Goal: Task Accomplishment & Management: Manage account settings

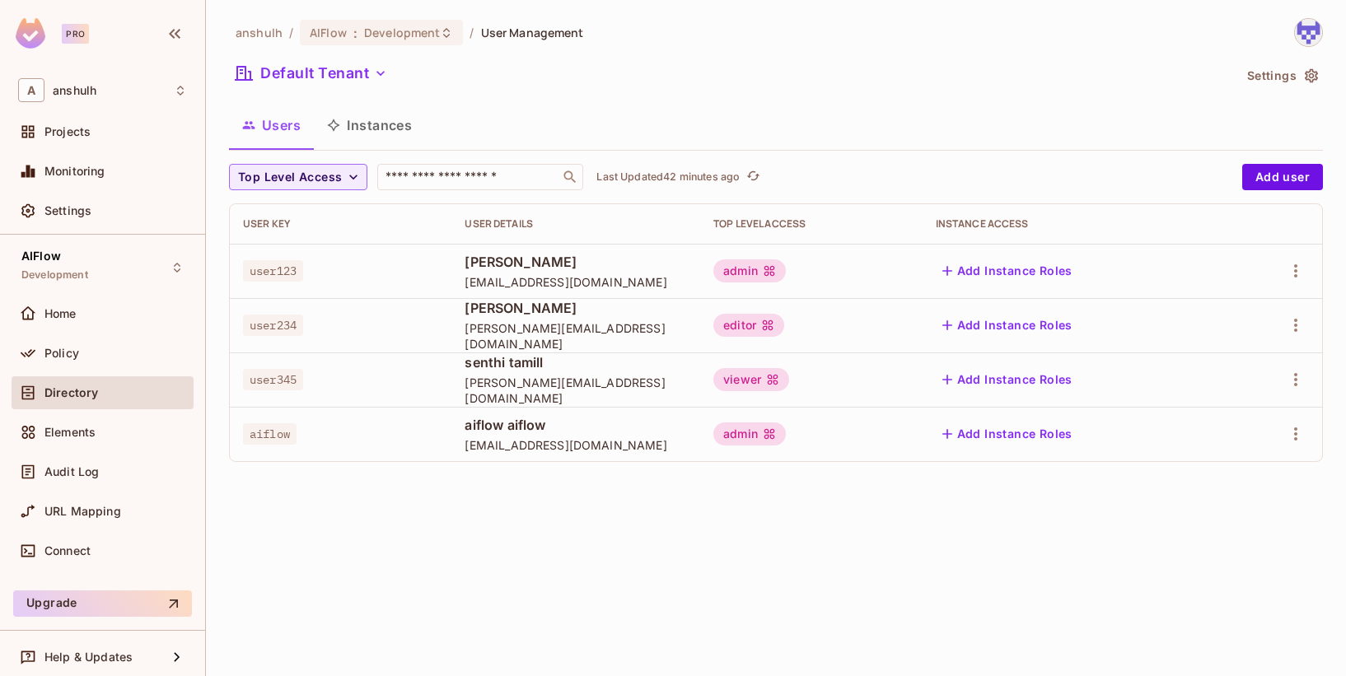
click at [89, 130] on span "Projects" at bounding box center [67, 131] width 46 height 13
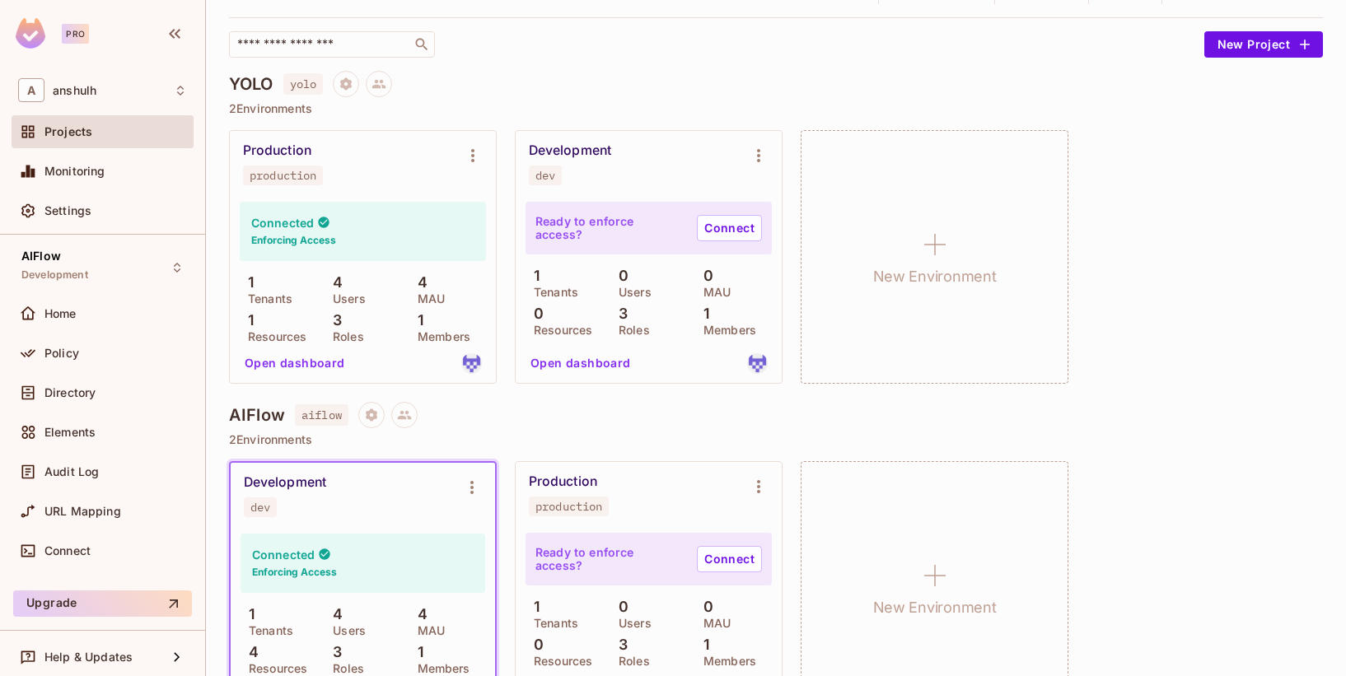
scroll to position [280, 0]
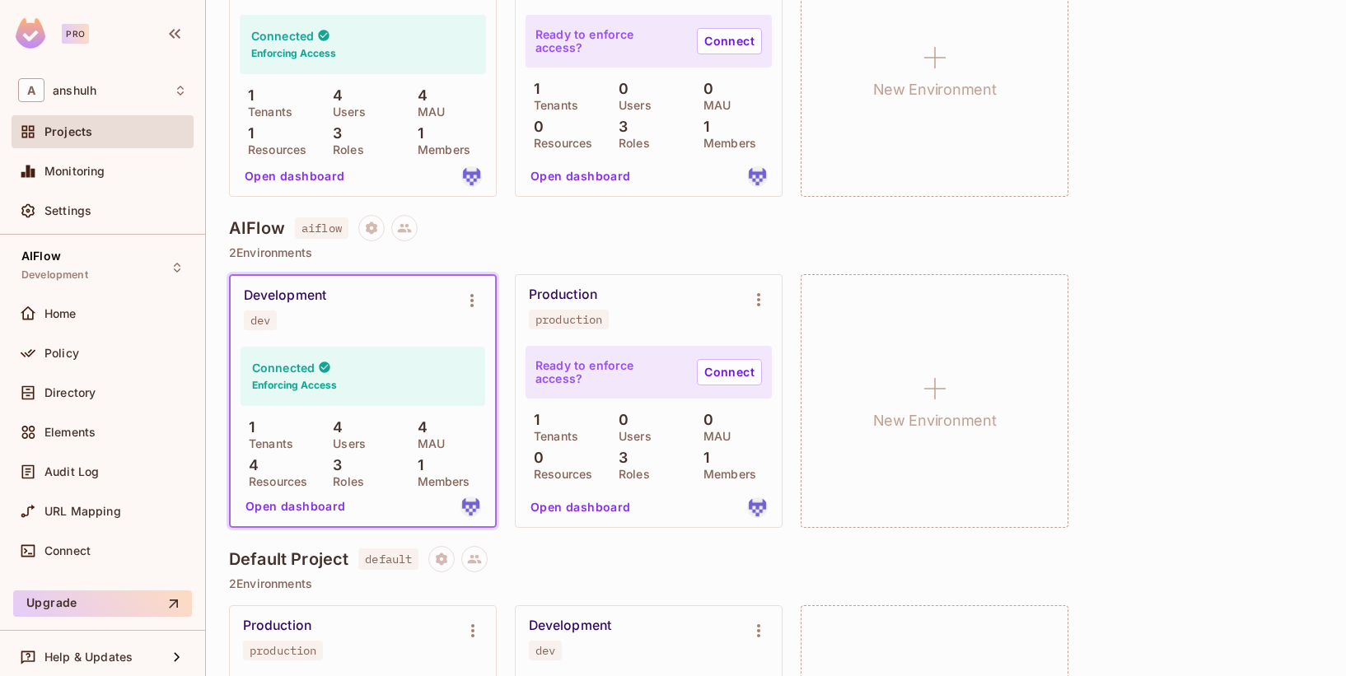
click at [250, 230] on h4 "AIFlow" at bounding box center [257, 228] width 56 height 20
click at [297, 291] on div "Development" at bounding box center [285, 295] width 82 height 16
click at [303, 292] on div "Development" at bounding box center [285, 295] width 82 height 16
drag, startPoint x: 303, startPoint y: 292, endPoint x: 370, endPoint y: 320, distance: 72.0
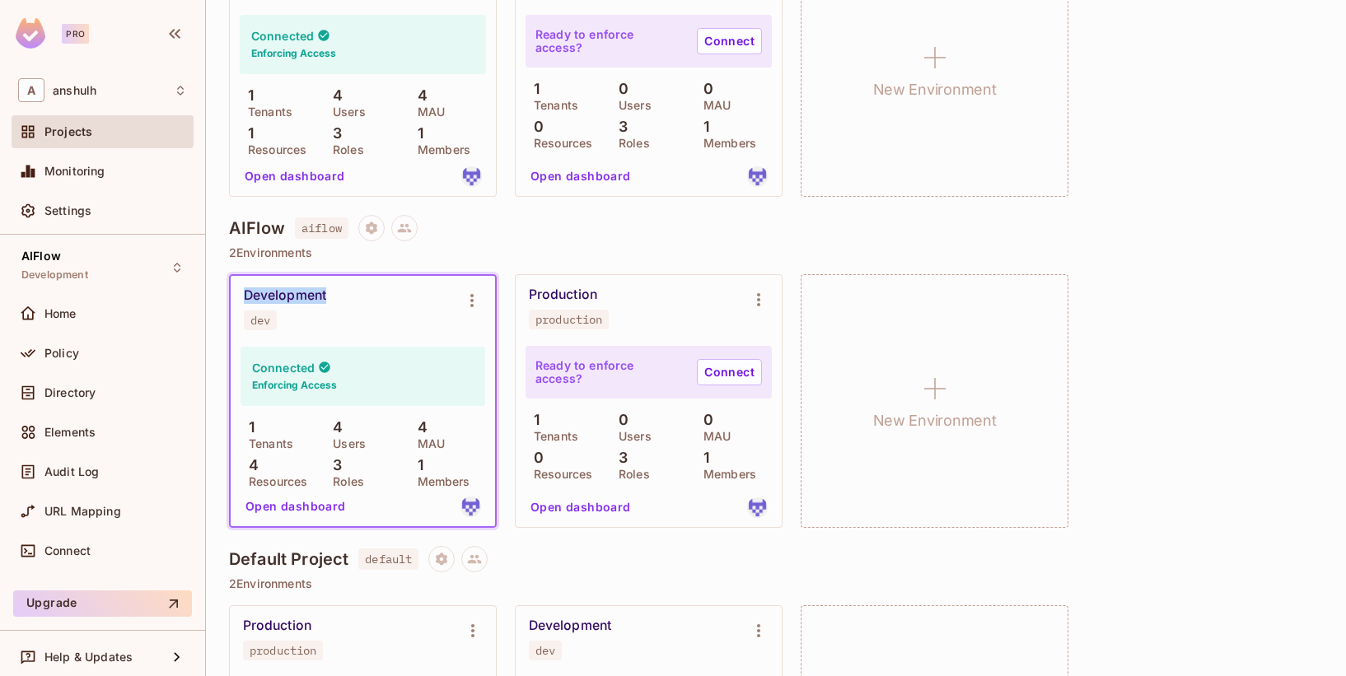
click at [303, 292] on div "Development" at bounding box center [285, 295] width 82 height 16
click at [382, 321] on div "Development dev" at bounding box center [350, 308] width 212 height 43
click at [335, 338] on div "Development dev" at bounding box center [363, 309] width 264 height 66
click at [376, 238] on button "Project settings" at bounding box center [371, 228] width 26 height 26
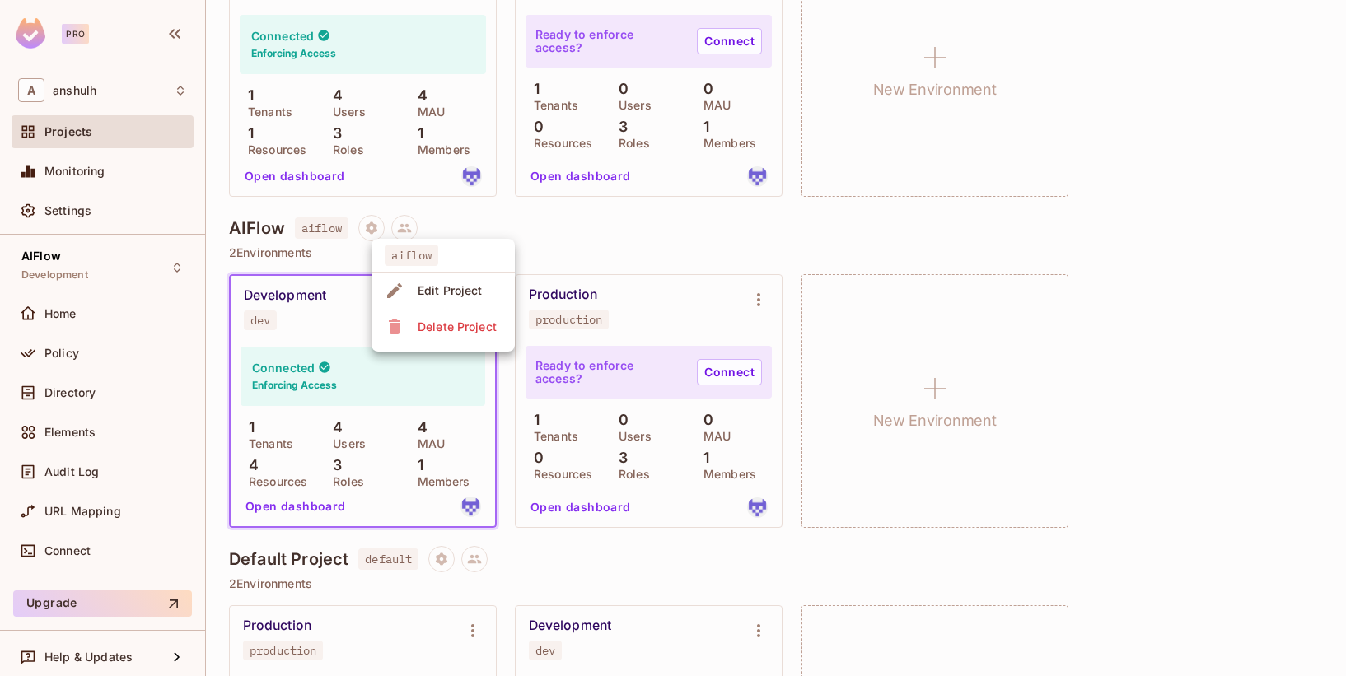
click at [413, 286] on span "Edit Project" at bounding box center [450, 291] width 75 height 26
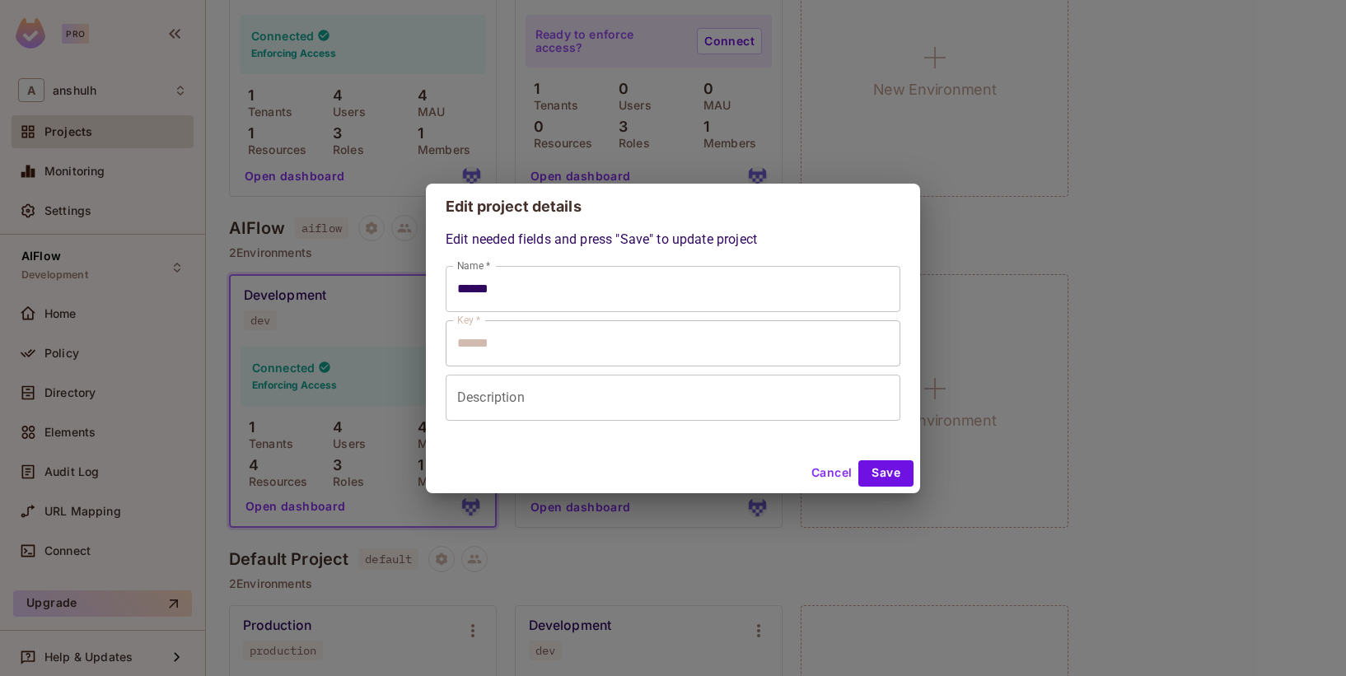
click at [927, 80] on div "Edit project details Edit needed fields and press "Save" to update project Name…" at bounding box center [673, 338] width 1346 height 676
type input "******"
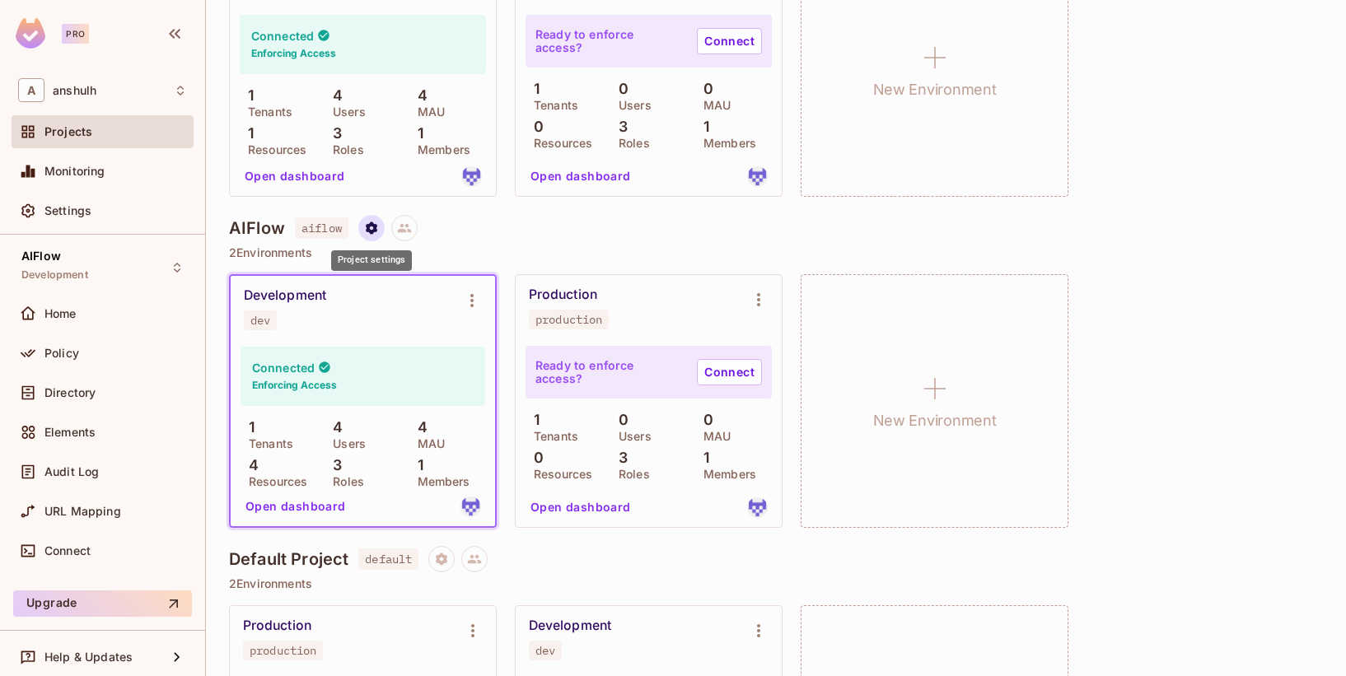
click at [376, 226] on icon "Project settings" at bounding box center [372, 228] width 12 height 12
click at [306, 285] on div at bounding box center [673, 338] width 1346 height 676
click at [302, 303] on div "Development" at bounding box center [285, 295] width 82 height 16
click at [80, 394] on span "Directory" at bounding box center [69, 392] width 51 height 13
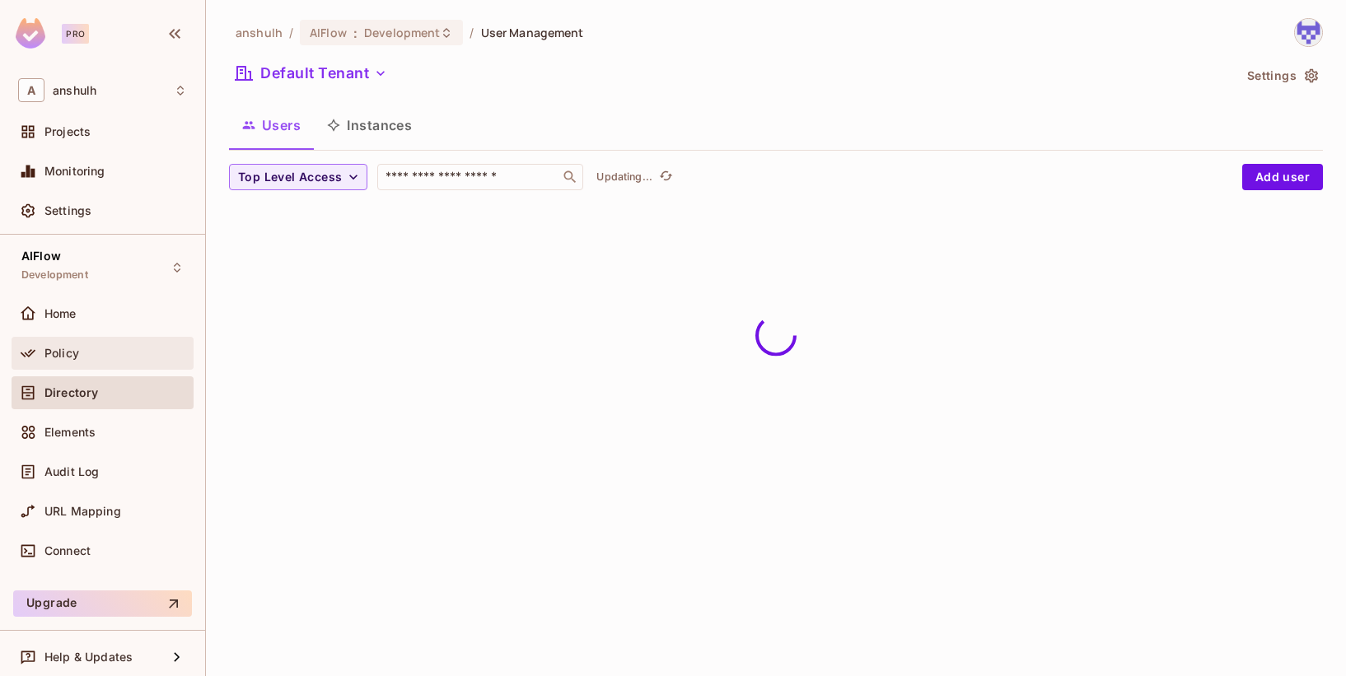
click at [97, 348] on div "Policy" at bounding box center [115, 353] width 142 height 13
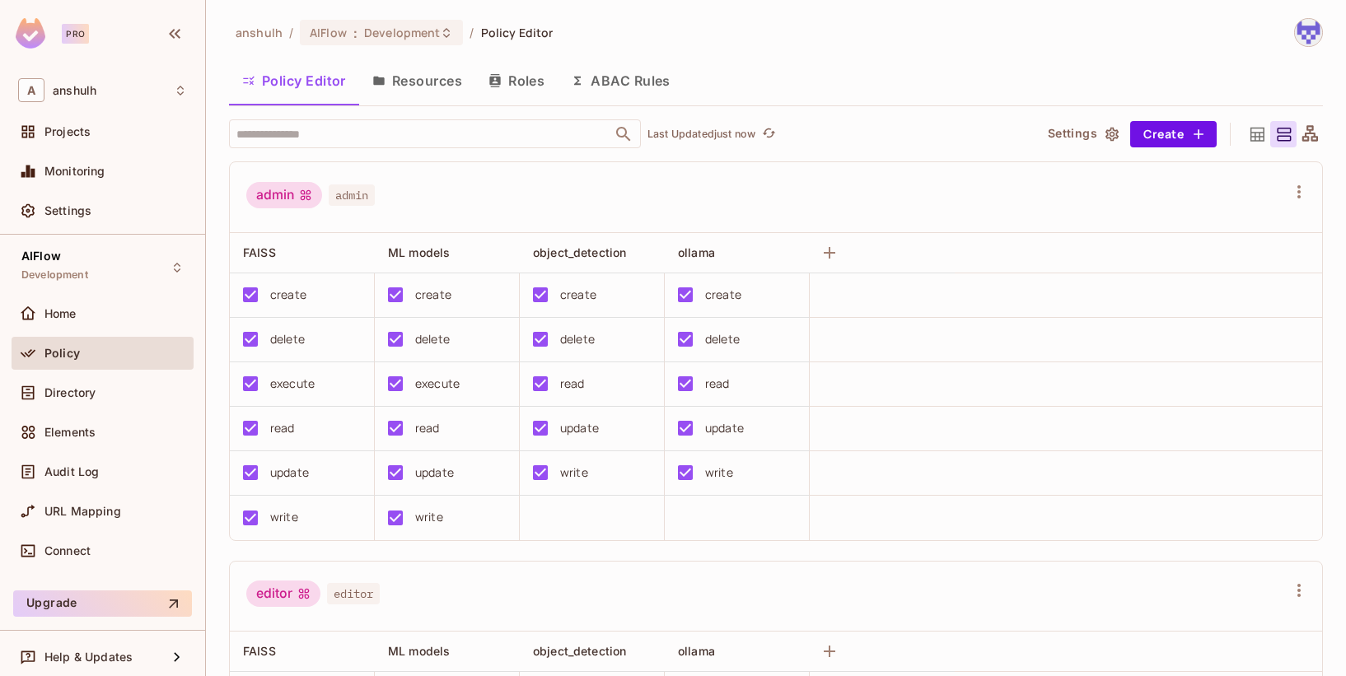
click at [1304, 40] on img at bounding box center [1308, 32] width 27 height 27
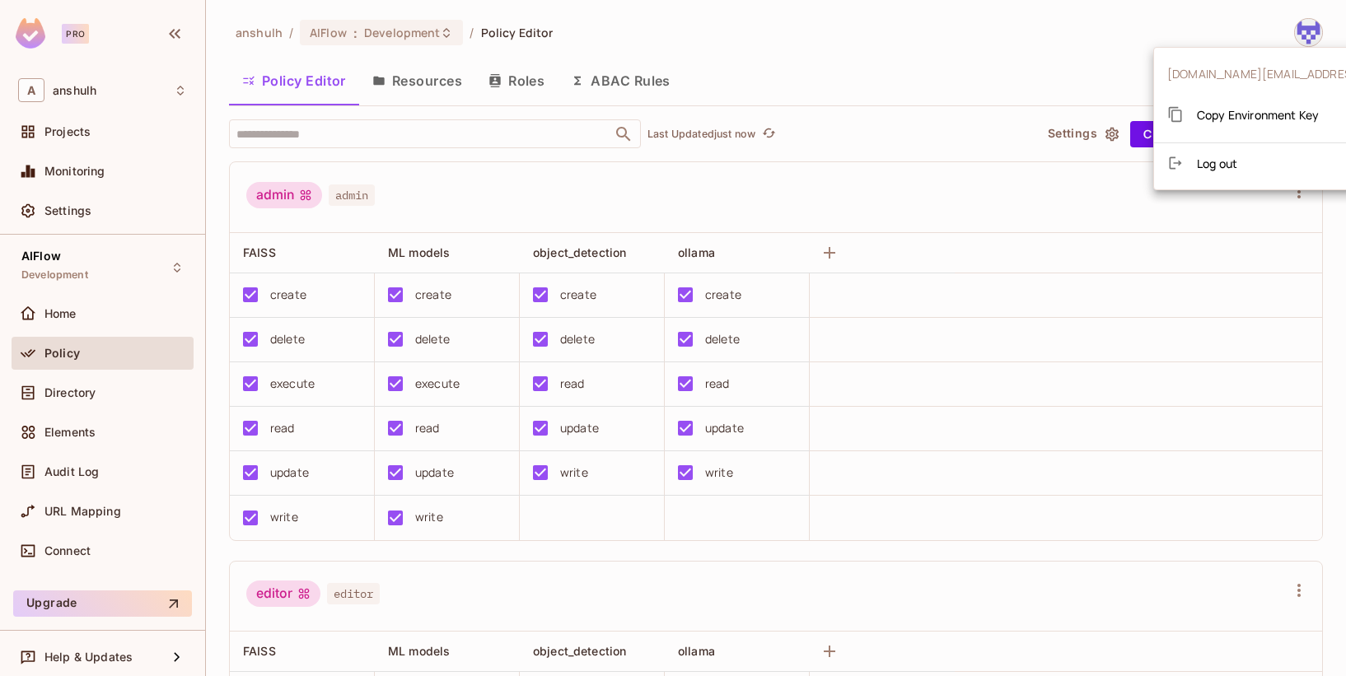
click at [1296, 99] on div "Copy Environment Key" at bounding box center [1243, 114] width 152 height 33
click at [111, 135] on div at bounding box center [673, 338] width 1346 height 676
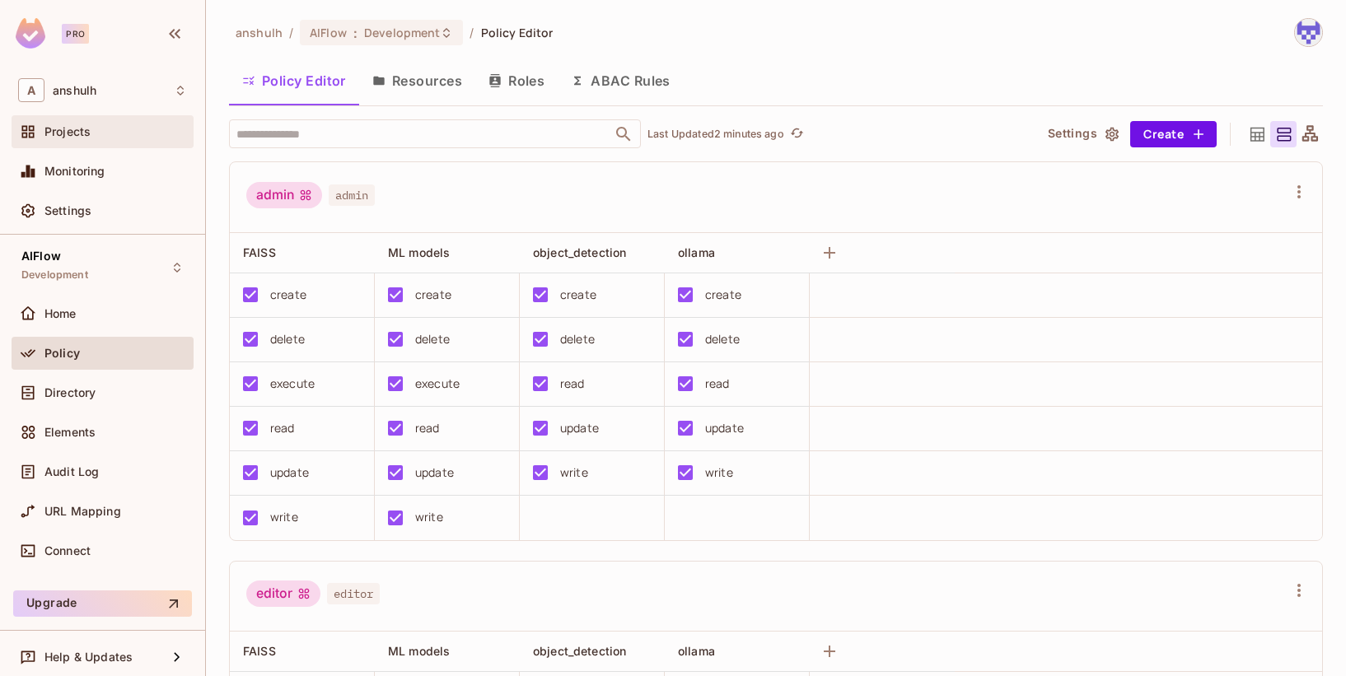
click at [109, 135] on div "Projects" at bounding box center [115, 131] width 142 height 13
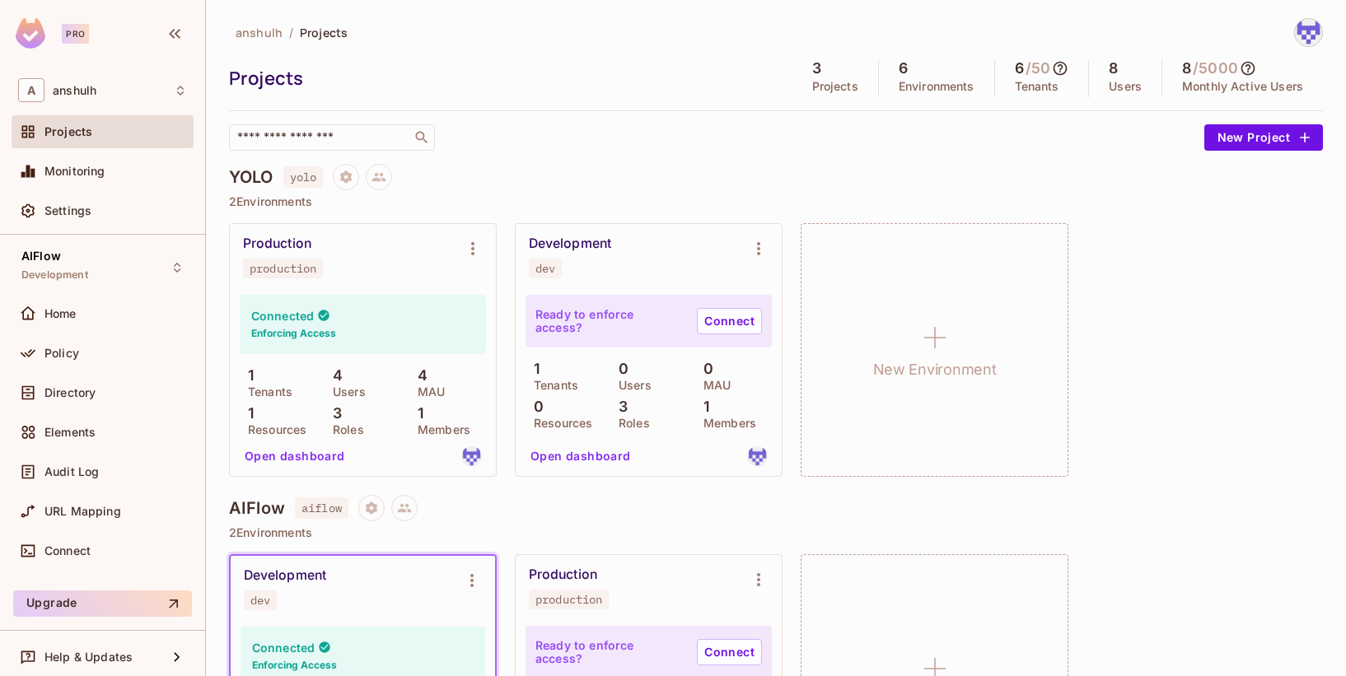
click at [354, 565] on div "Development dev" at bounding box center [363, 589] width 264 height 66
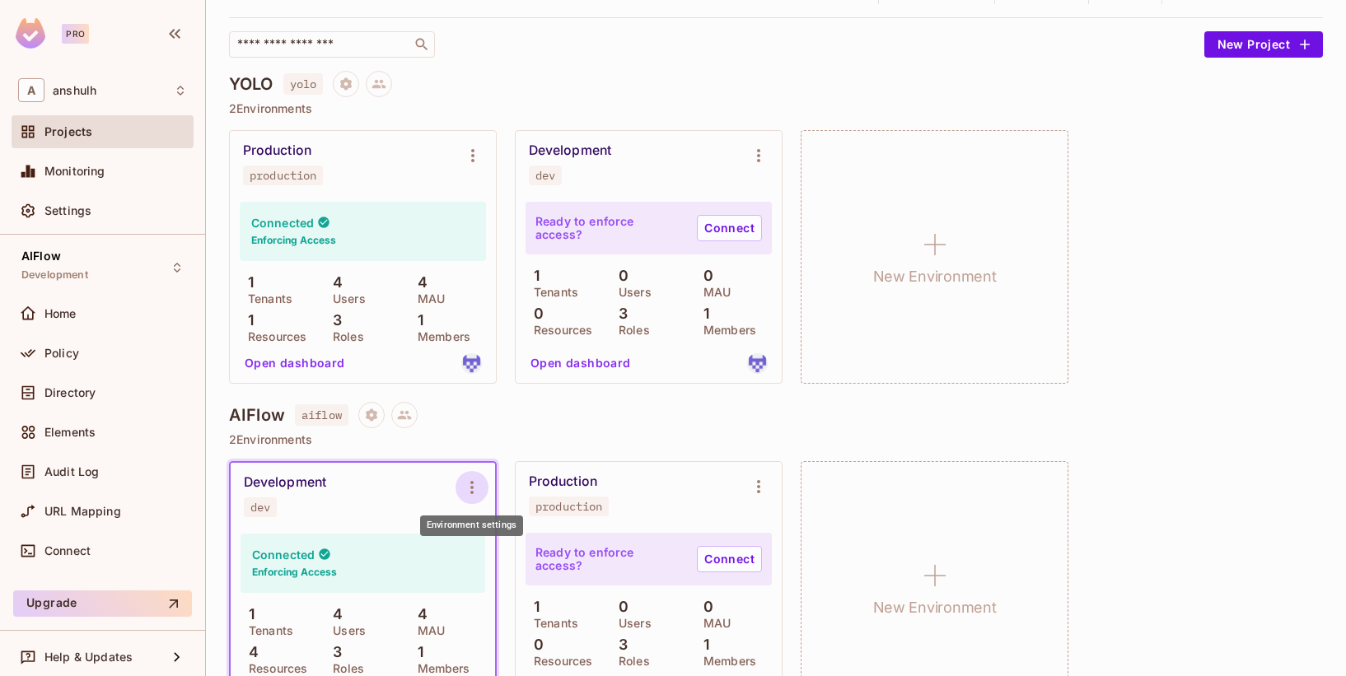
click at [478, 500] on button "Environment settings" at bounding box center [471, 487] width 33 height 33
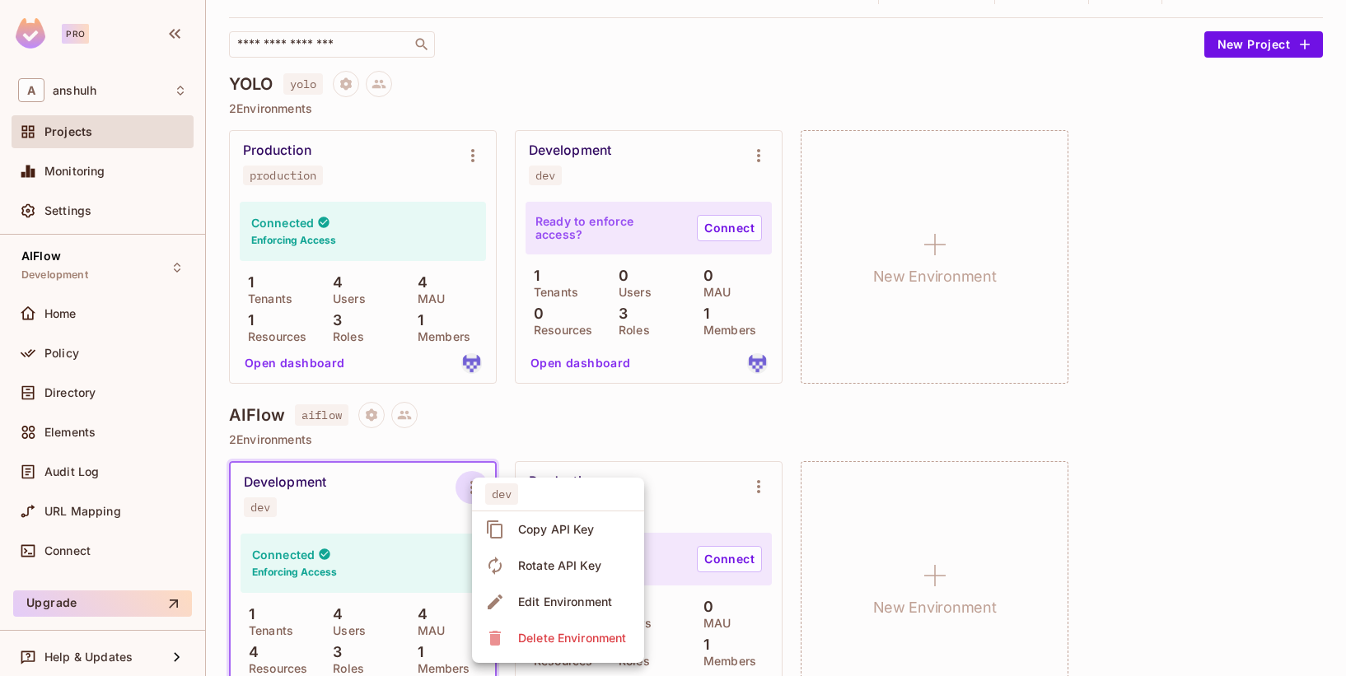
click at [603, 412] on div at bounding box center [673, 338] width 1346 height 676
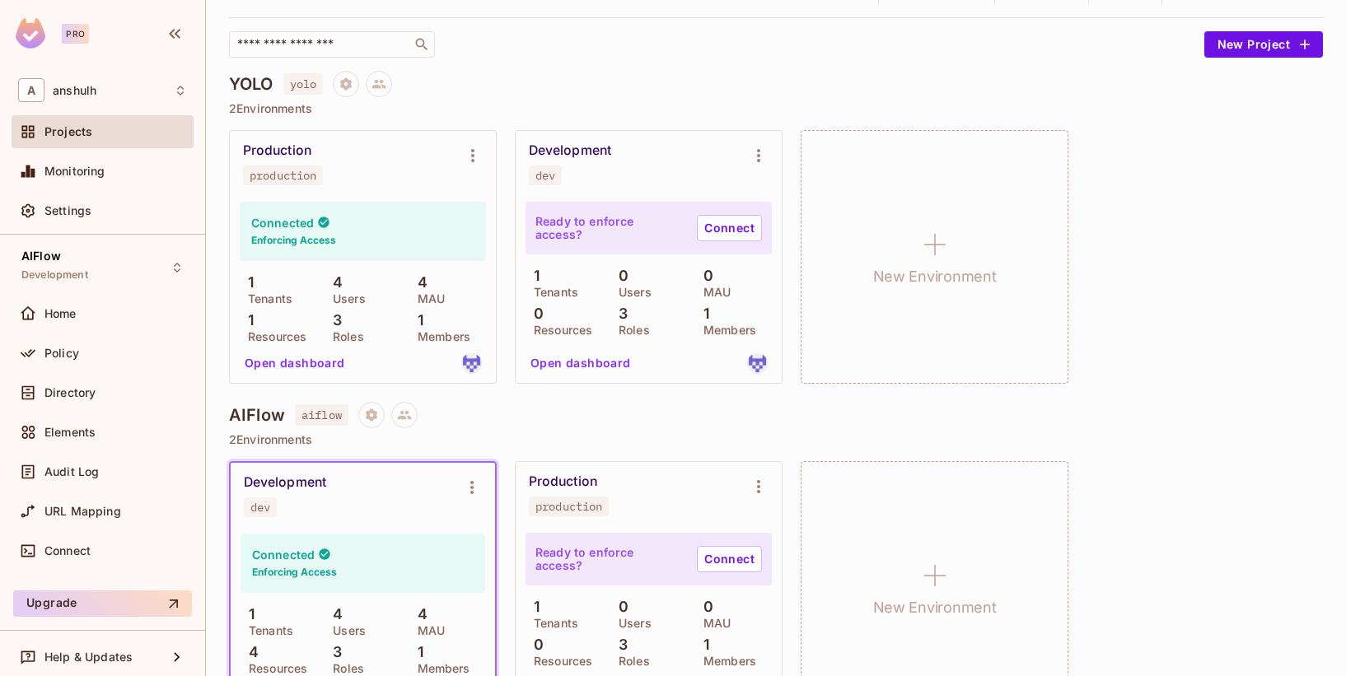
scroll to position [280, 0]
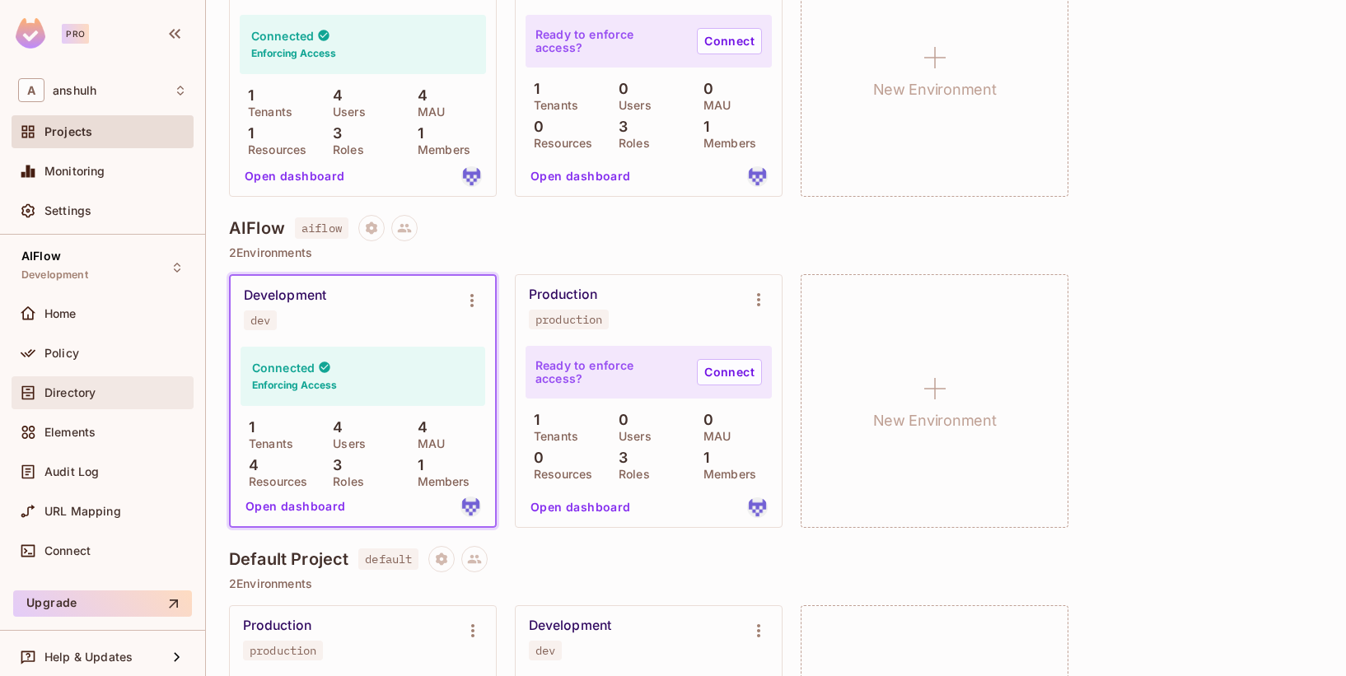
click at [77, 377] on div "Directory" at bounding box center [103, 392] width 182 height 33
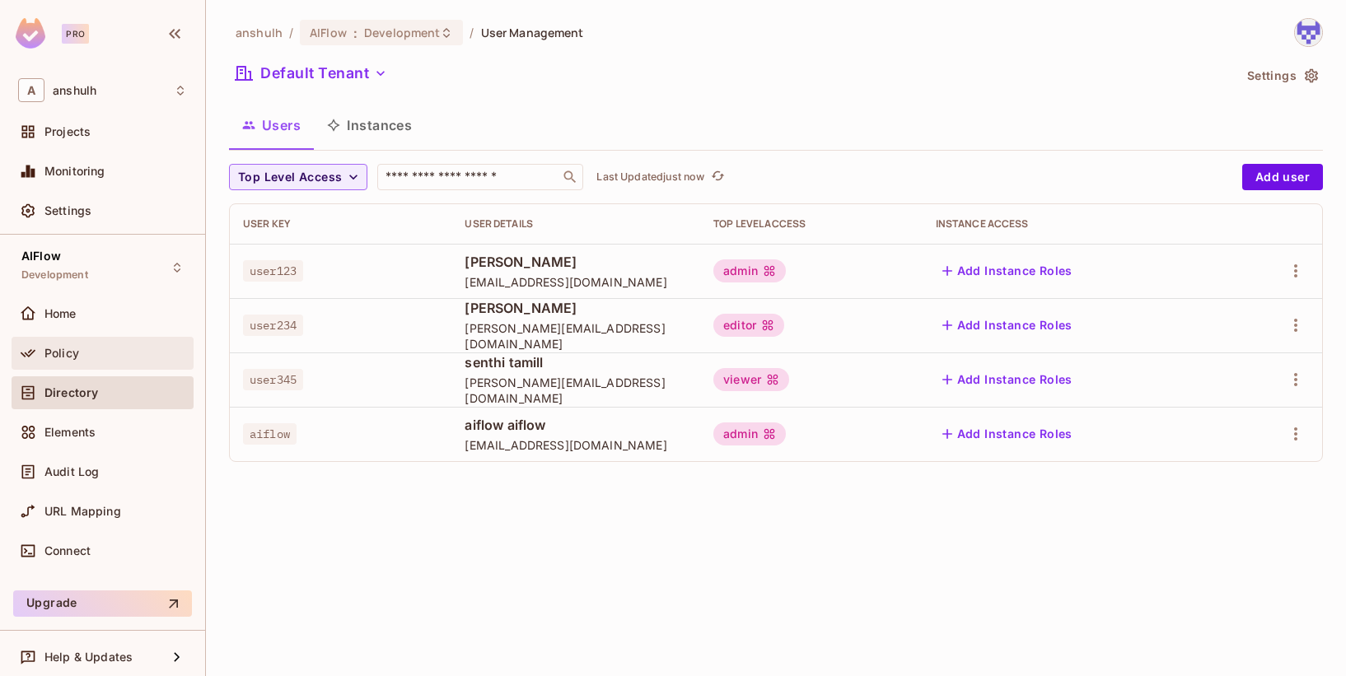
click at [96, 338] on div "Policy" at bounding box center [103, 353] width 182 height 33
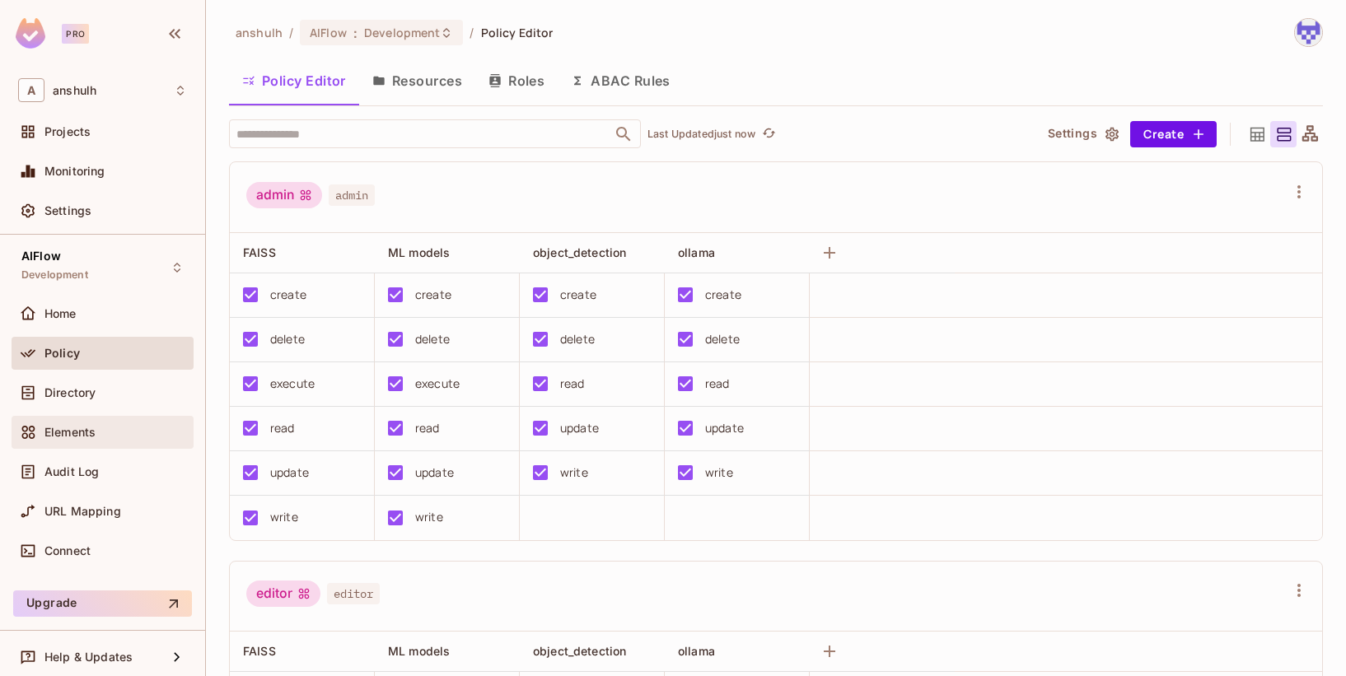
click at [101, 429] on div "Elements" at bounding box center [115, 432] width 142 height 13
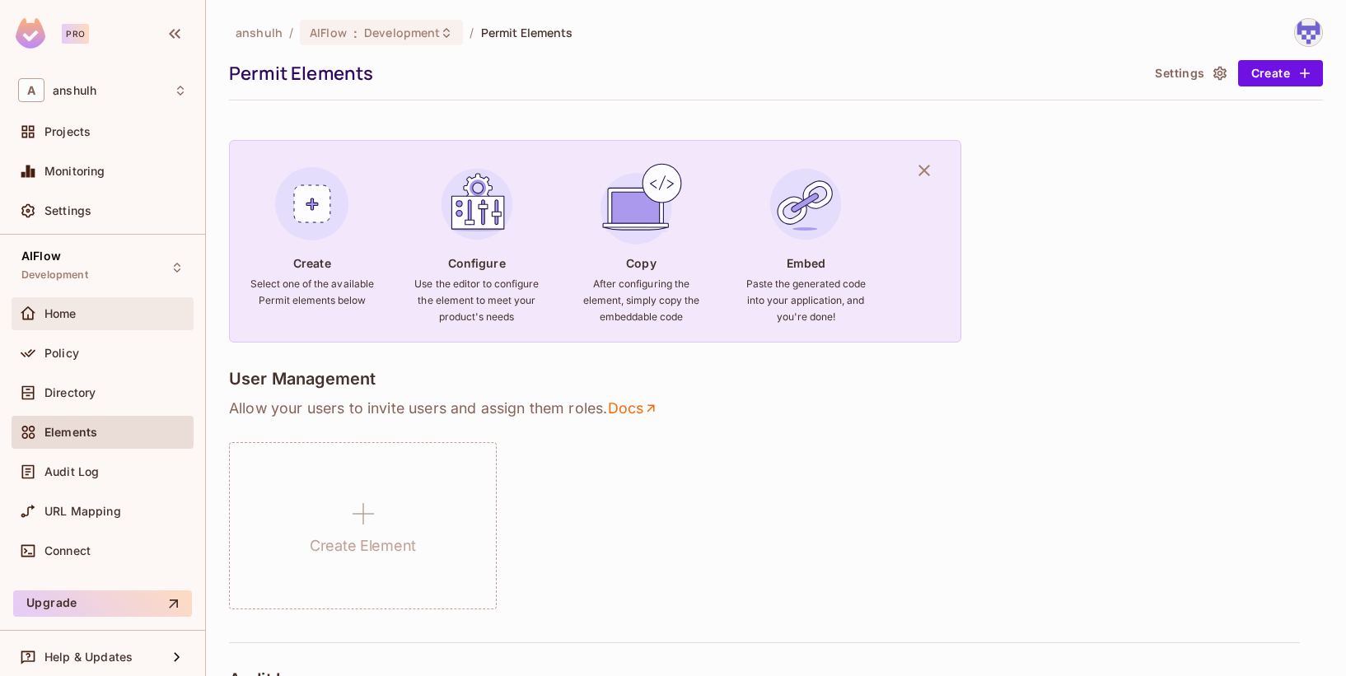
click at [100, 309] on div "Home" at bounding box center [115, 313] width 142 height 13
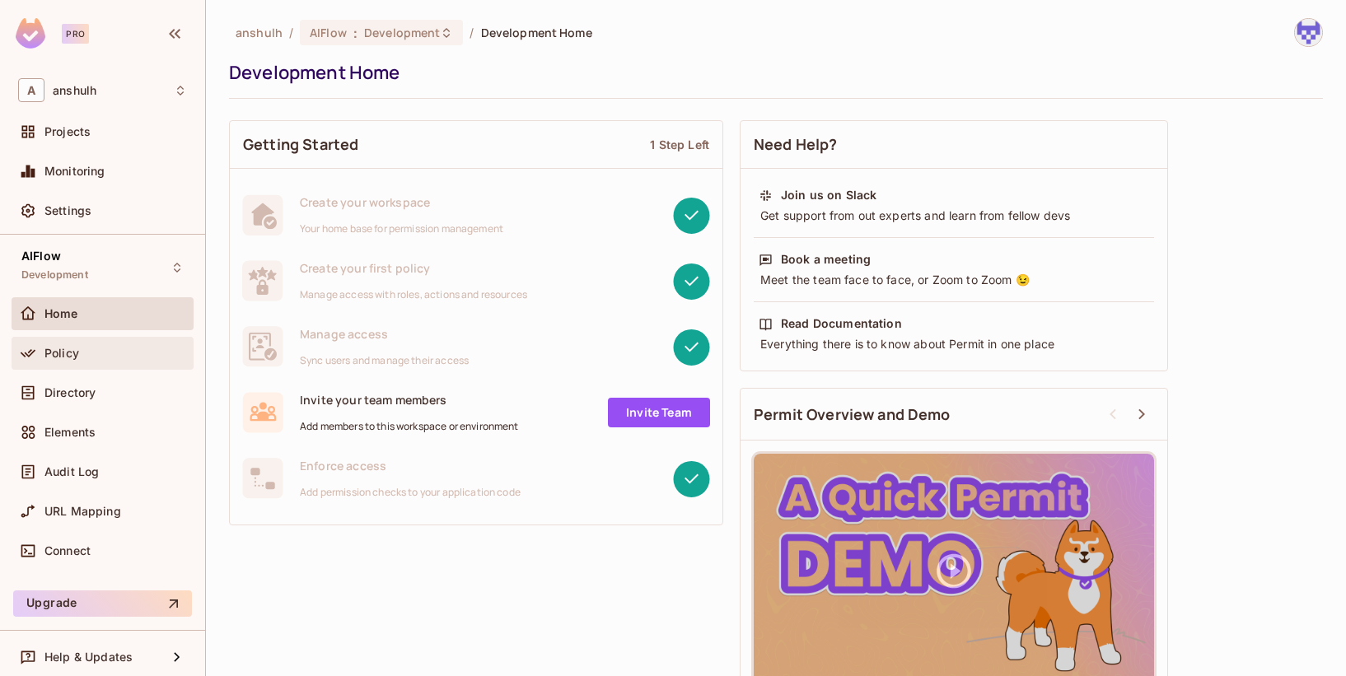
click at [102, 338] on div "Policy" at bounding box center [103, 353] width 182 height 33
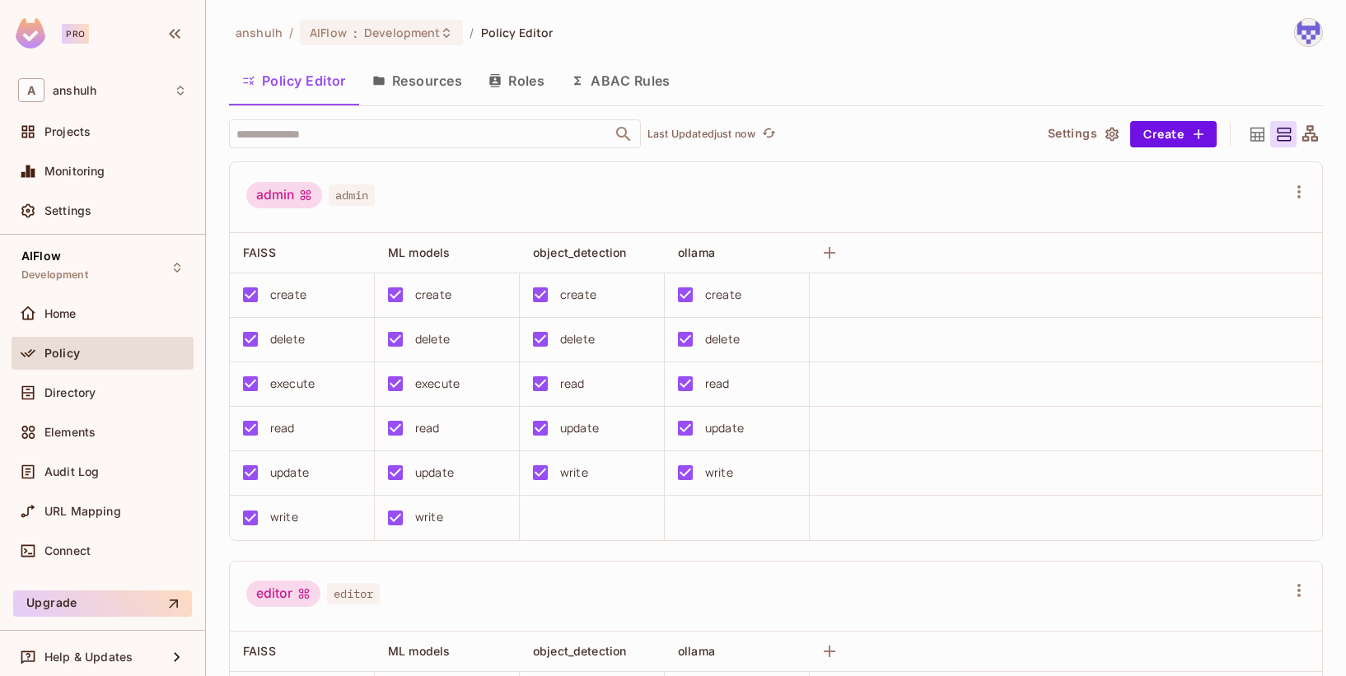
click at [380, 85] on icon "button" at bounding box center [378, 81] width 11 height 9
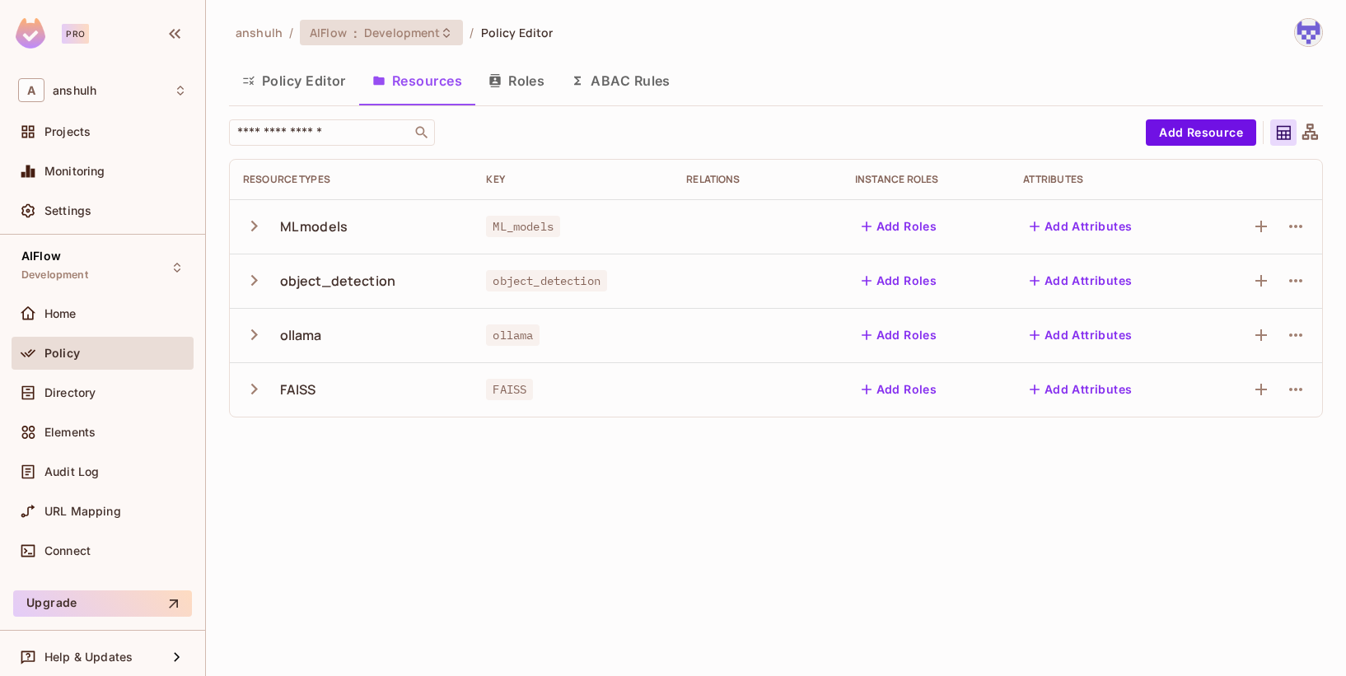
click at [404, 30] on span "Development" at bounding box center [402, 33] width 76 height 16
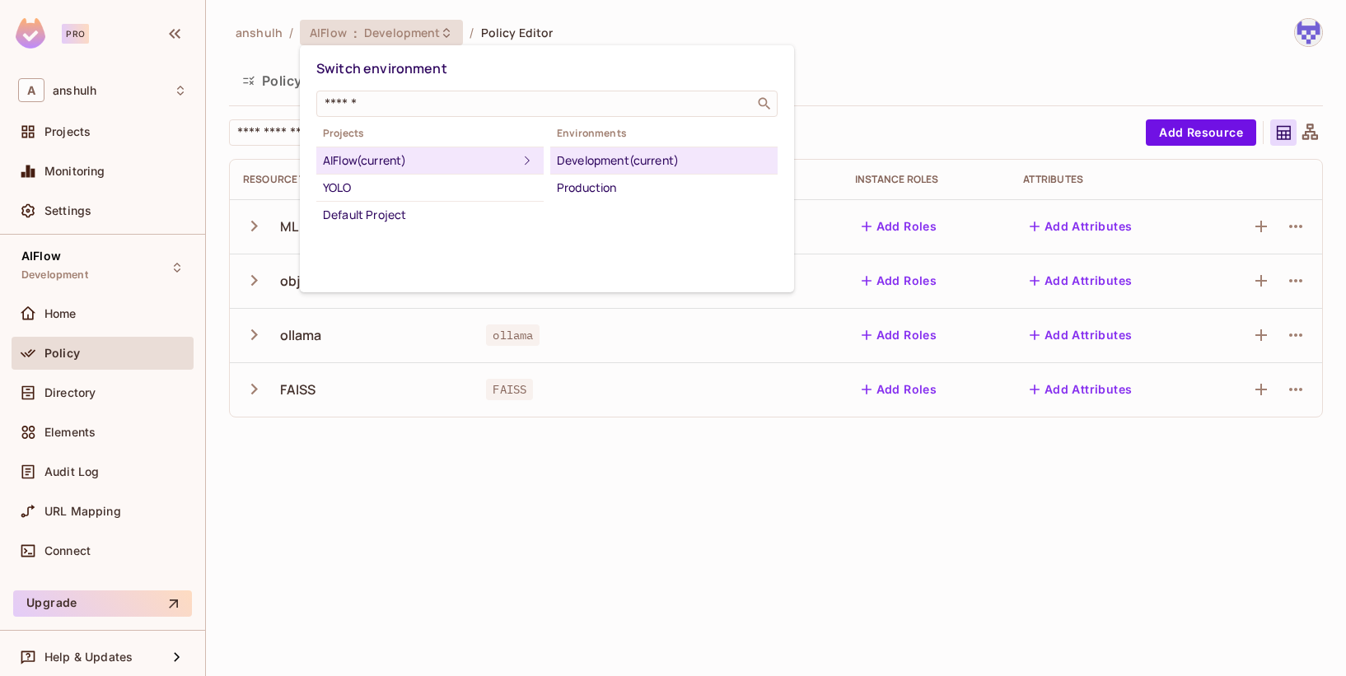
click at [517, 161] on icon at bounding box center [527, 161] width 20 height 20
click at [759, 152] on li "Development (current)" at bounding box center [663, 160] width 227 height 27
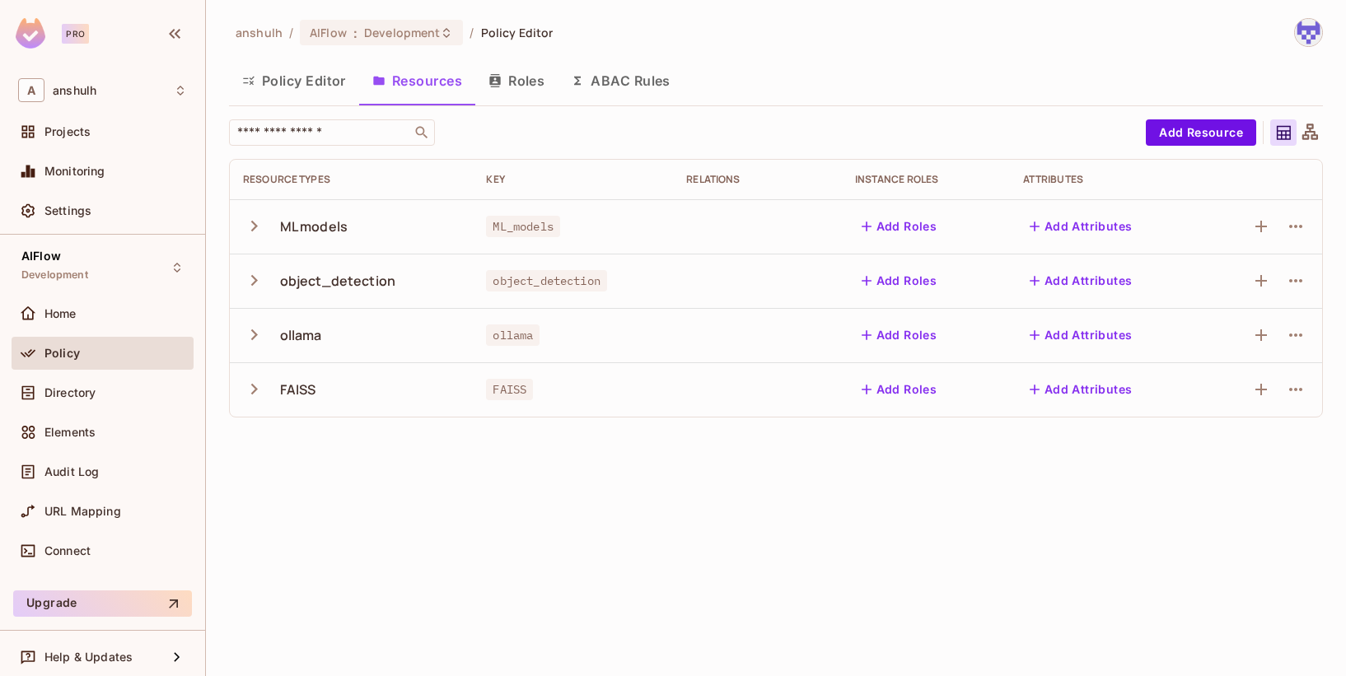
click at [1283, 126] on icon at bounding box center [1283, 133] width 14 height 14
click at [1313, 120] on div at bounding box center [1309, 132] width 26 height 26
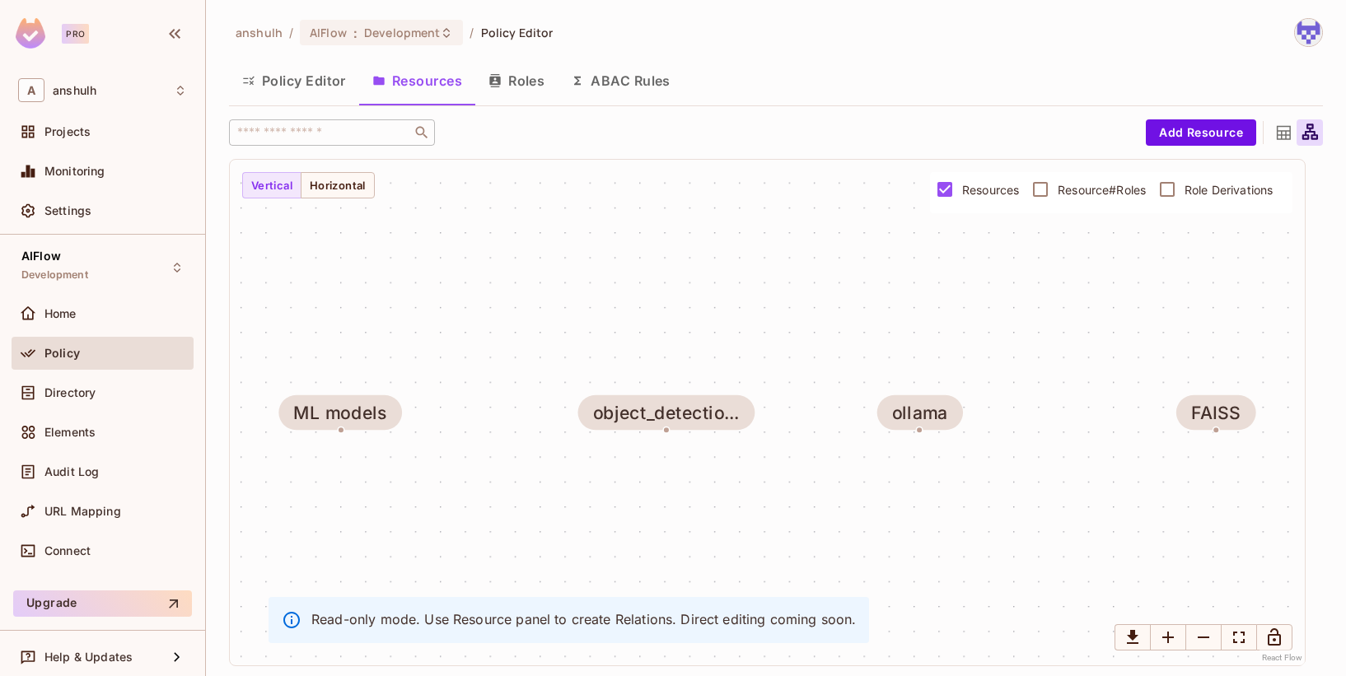
click at [1273, 129] on icon at bounding box center [1283, 133] width 21 height 21
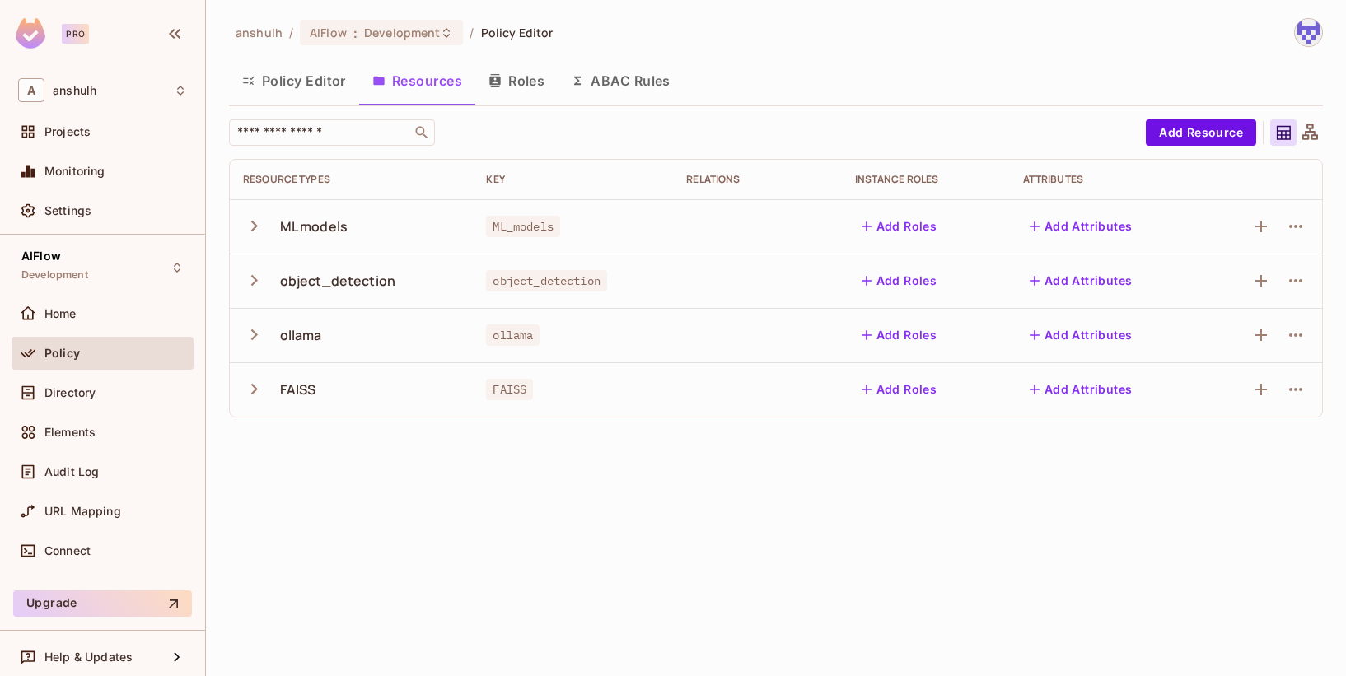
click at [1271, 129] on div at bounding box center [1283, 132] width 26 height 26
click at [1315, 37] on img at bounding box center [1308, 32] width 27 height 27
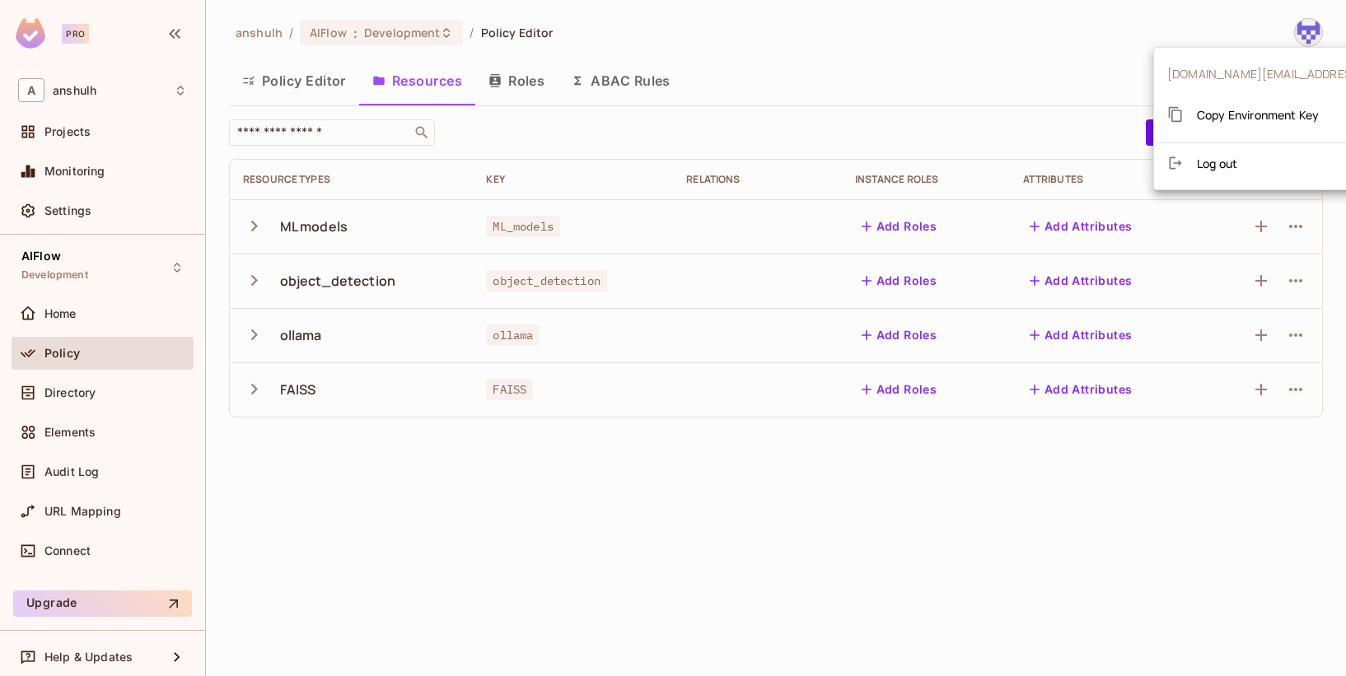
click at [989, 54] on div at bounding box center [673, 338] width 1346 height 676
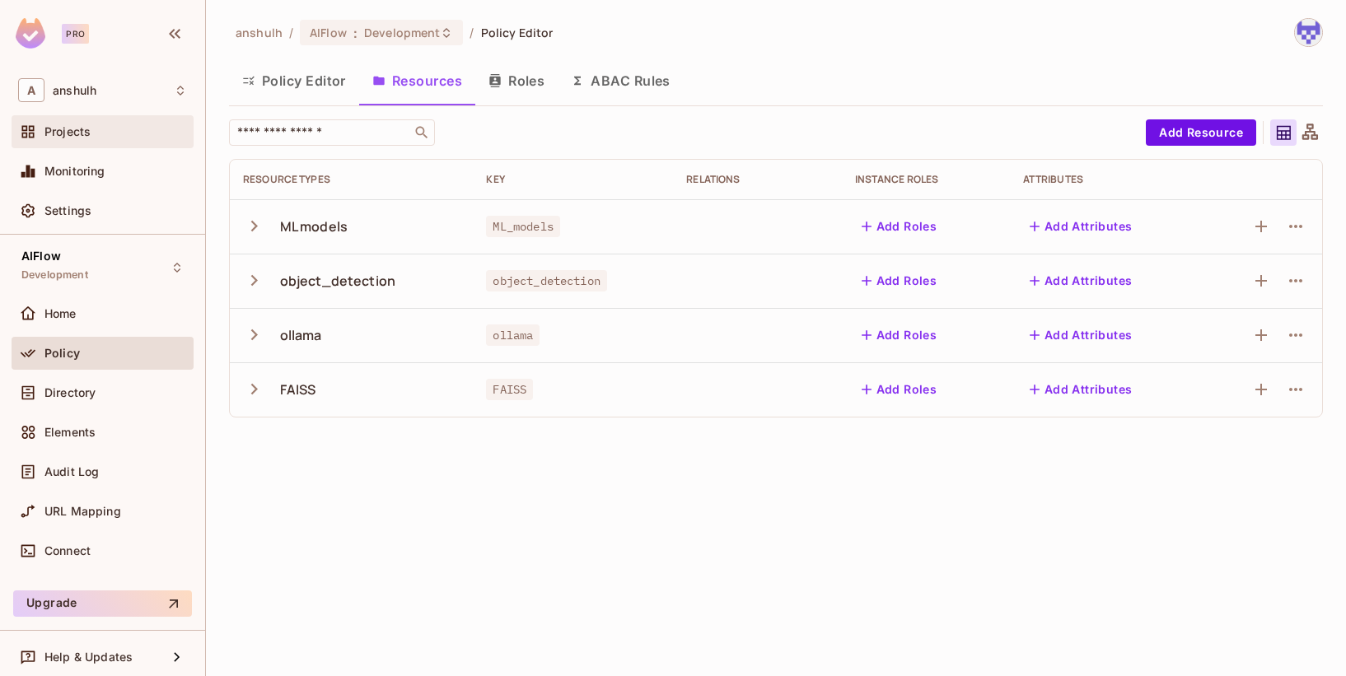
click at [98, 140] on div "Projects" at bounding box center [102, 132] width 169 height 20
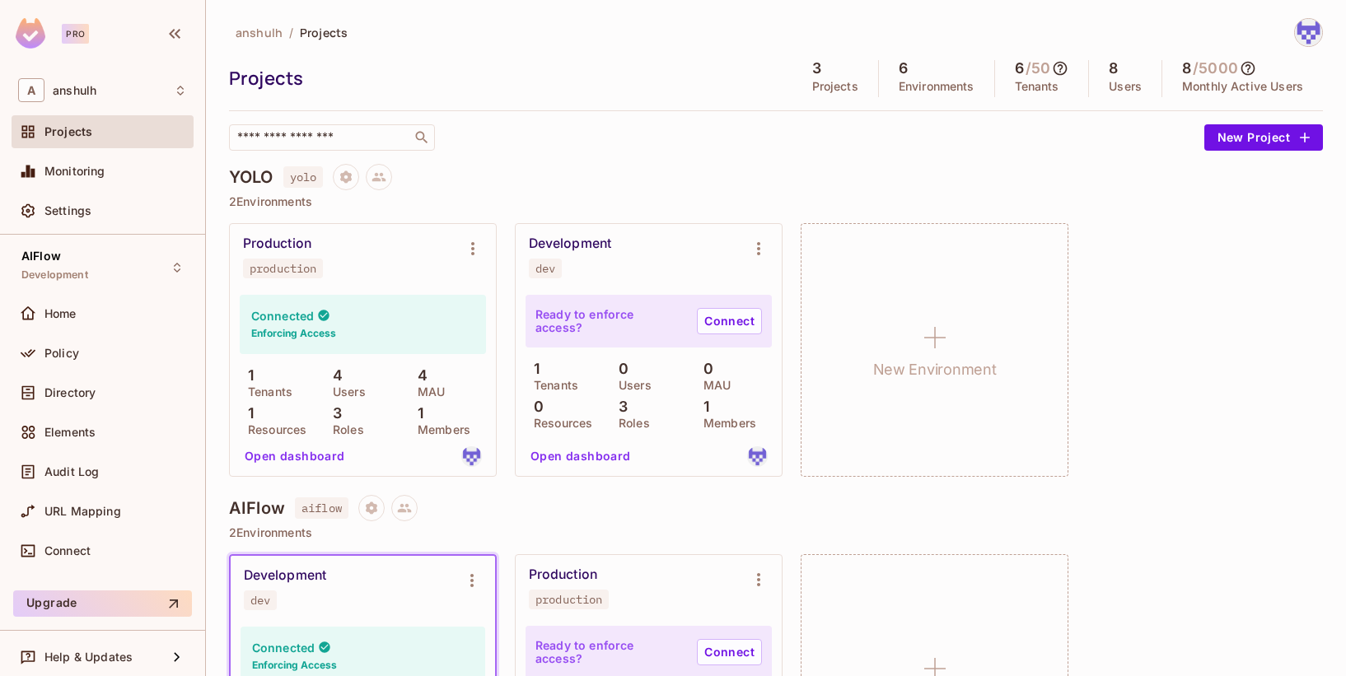
scroll to position [187, 0]
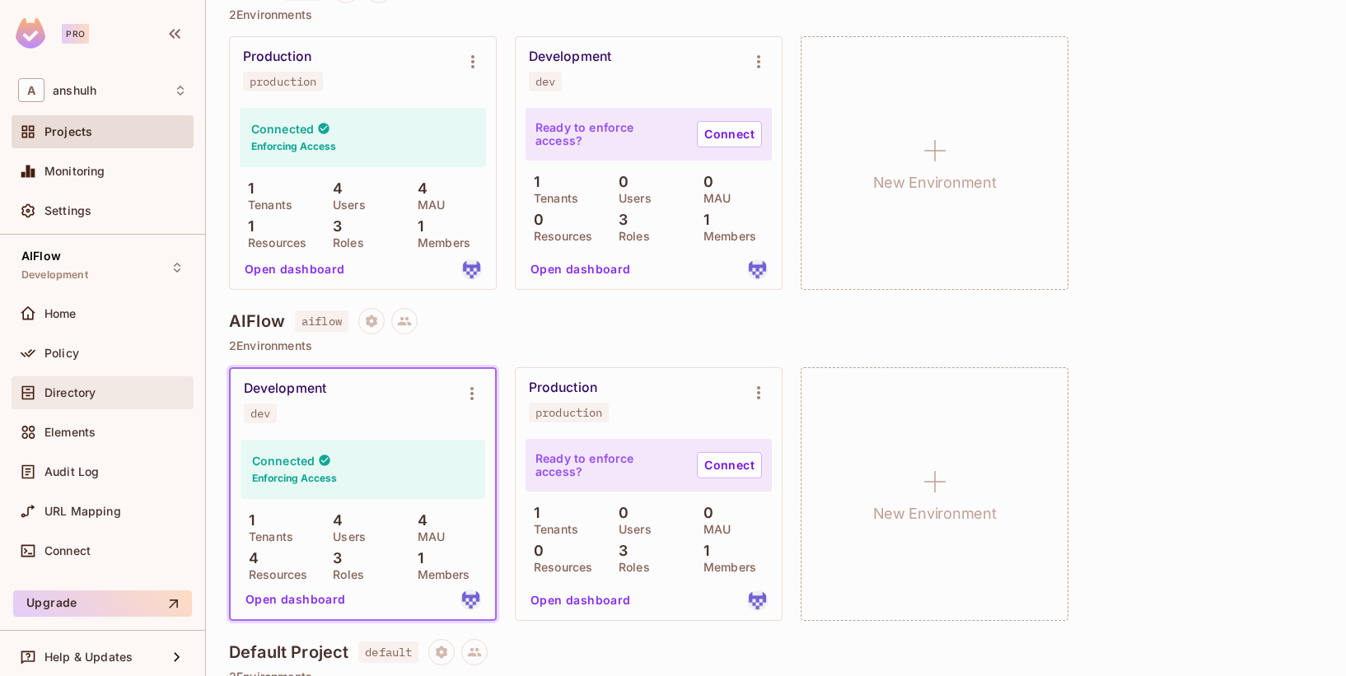
click at [86, 396] on span "Directory" at bounding box center [69, 392] width 51 height 13
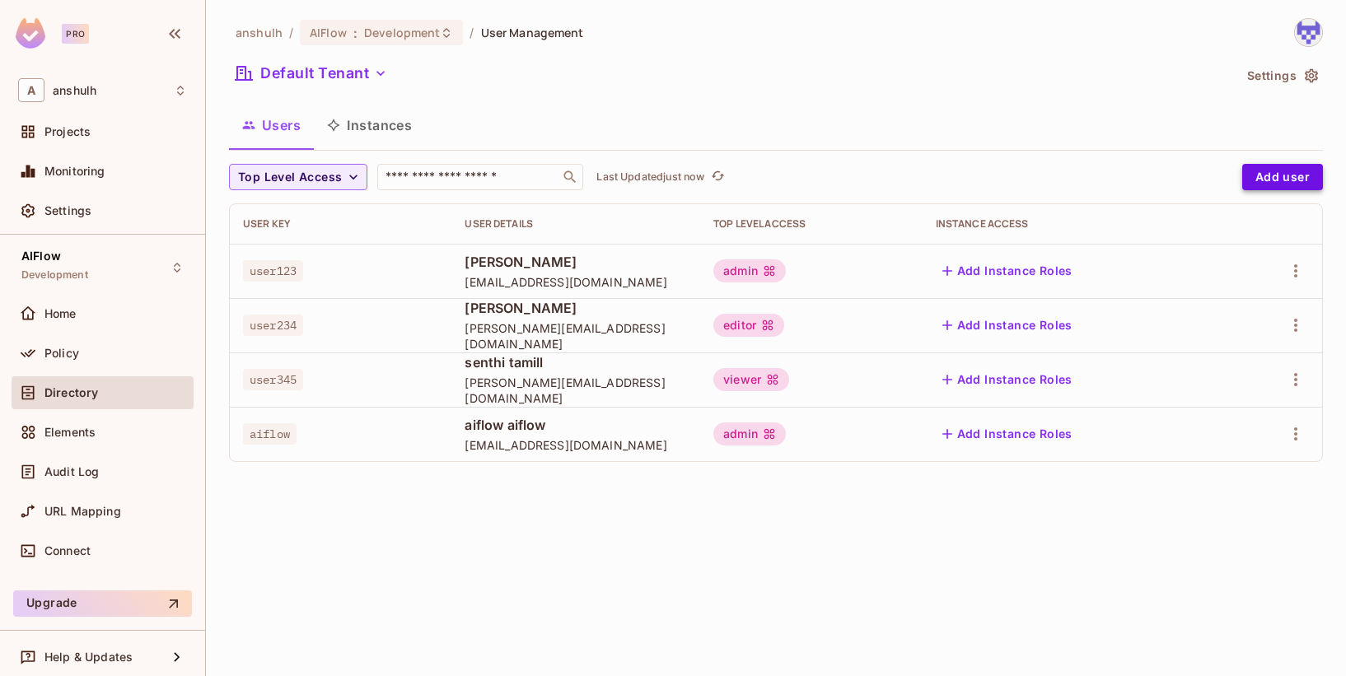
click at [1268, 170] on button "Add user" at bounding box center [1282, 177] width 81 height 26
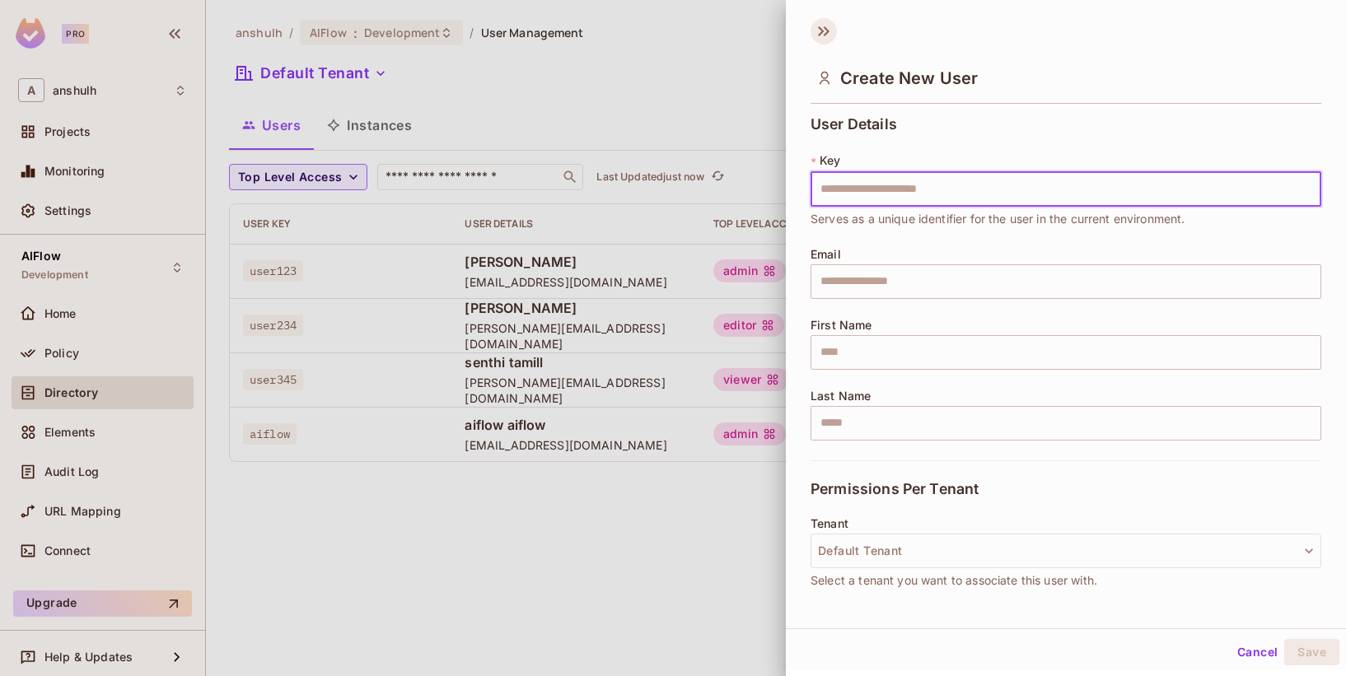
click at [824, 26] on icon at bounding box center [827, 31] width 6 height 10
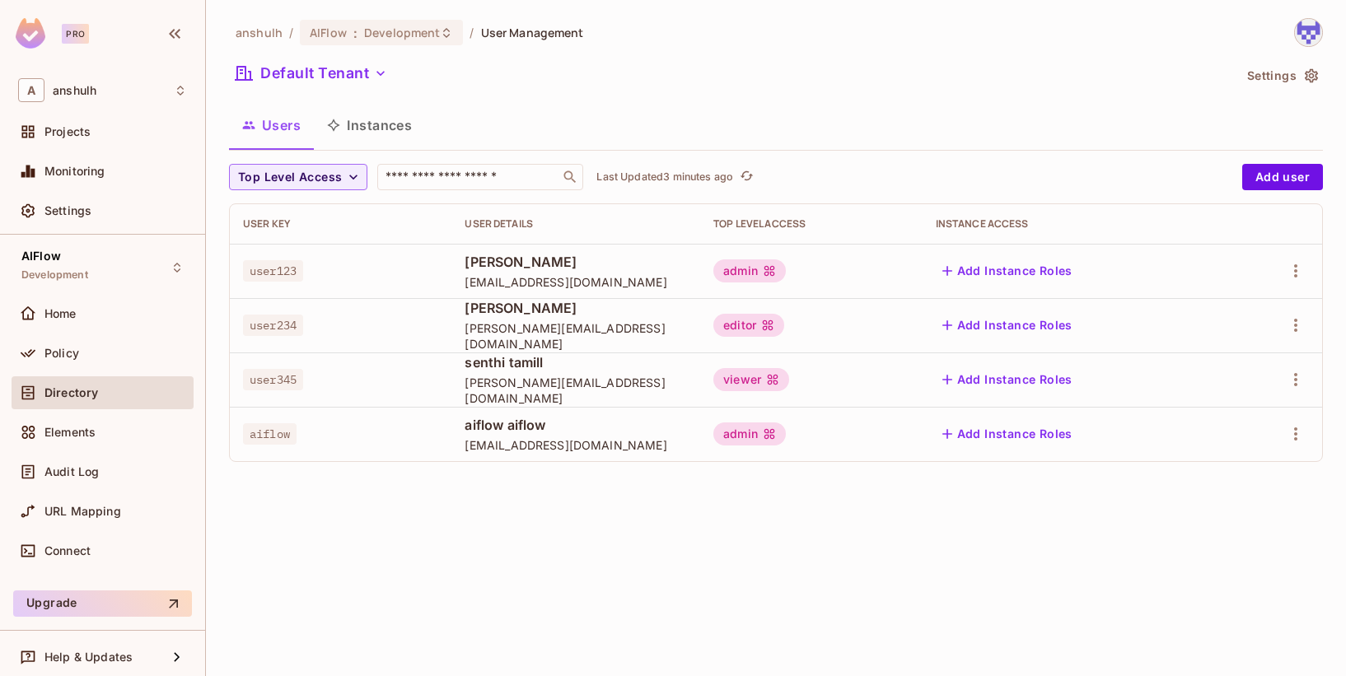
click at [1308, 30] on img at bounding box center [1308, 32] width 27 height 27
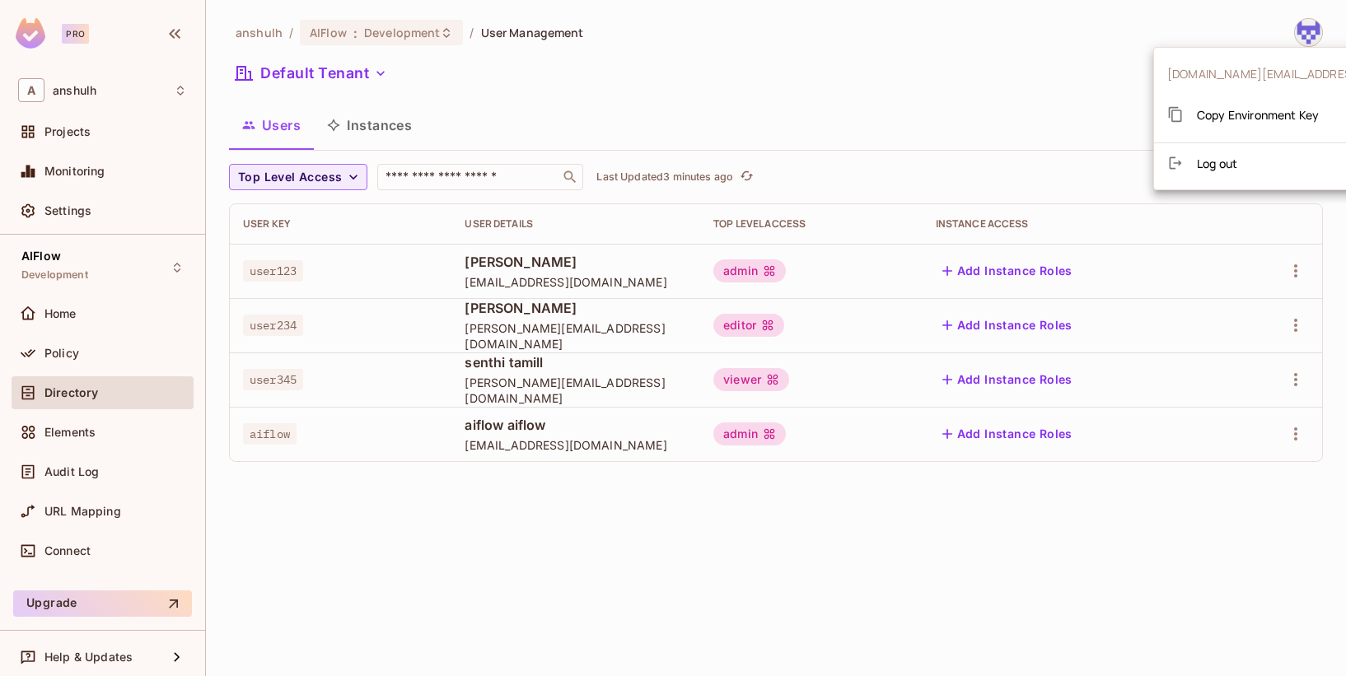
click at [1306, 120] on span "Copy Environment Key" at bounding box center [1258, 115] width 122 height 16
